Goal: Transaction & Acquisition: Book appointment/travel/reservation

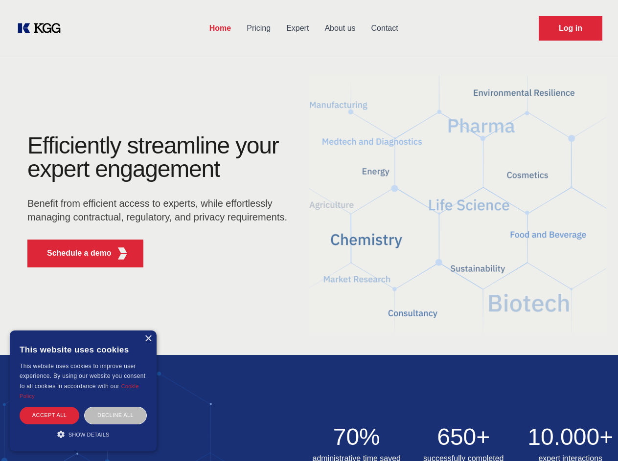
click at [309, 230] on div "Efficiently streamline your expert engagement Benefit from efficient access to …" at bounding box center [160, 204] width 297 height 141
click at [73, 253] on p "Schedule a demo" at bounding box center [79, 253] width 65 height 12
click at [148, 339] on div "× This website uses cookies This website uses cookies to improve user experienc…" at bounding box center [83, 391] width 147 height 121
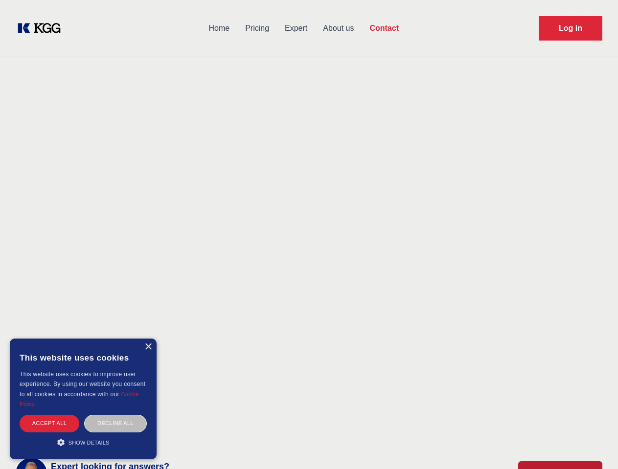
click at [49, 415] on div "Accept all" at bounding box center [50, 423] width 60 height 17
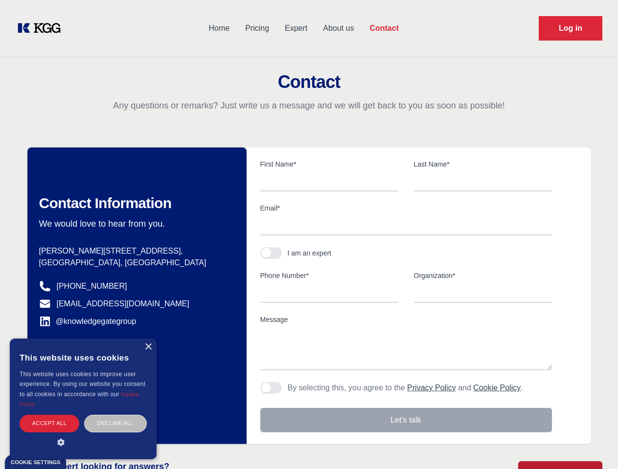
click at [115, 415] on div "Decline all" at bounding box center [115, 423] width 63 height 17
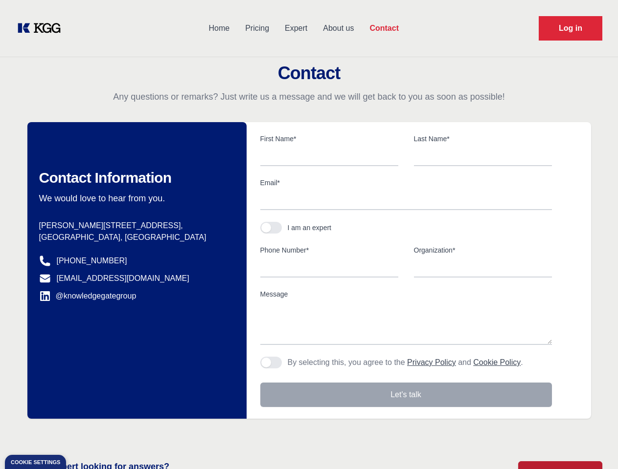
click at [83, 434] on main "Contact Any questions or remarks? Just write us a message and we will get back …" at bounding box center [309, 254] width 618 height 509
